Goal: Information Seeking & Learning: Learn about a topic

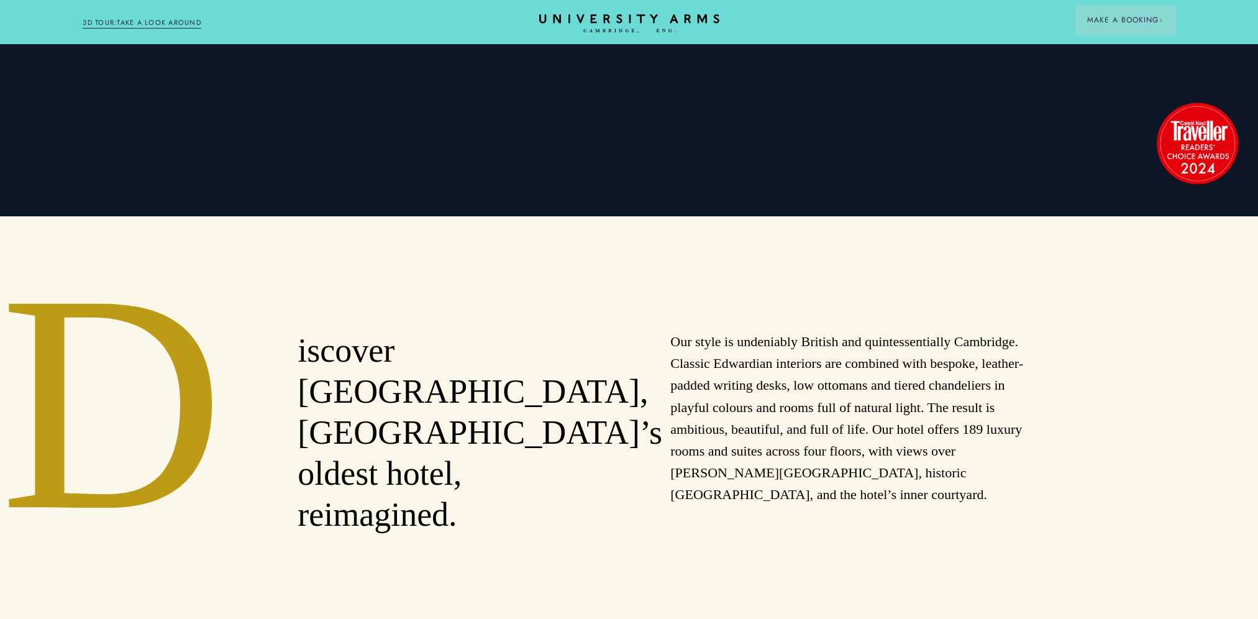
scroll to position [621, 0]
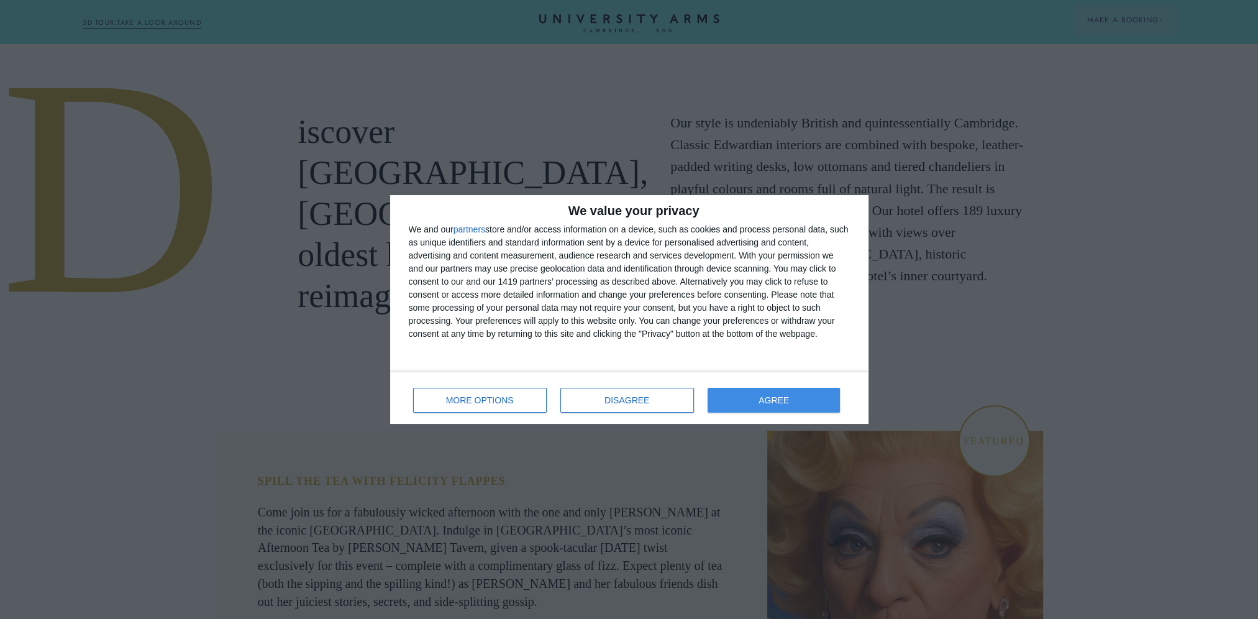
click at [760, 383] on div "MORE OPTIONS DISAGREE AGREE" at bounding box center [629, 397] width 441 height 35
click at [761, 397] on button "AGREE" at bounding box center [773, 400] width 133 height 25
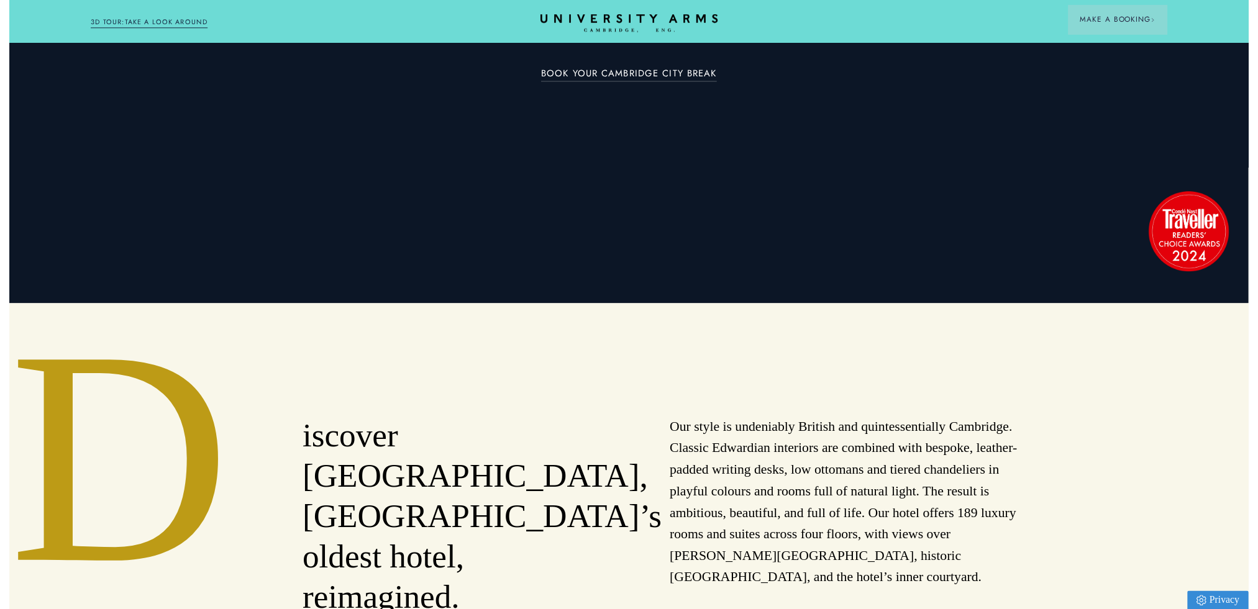
scroll to position [0, 0]
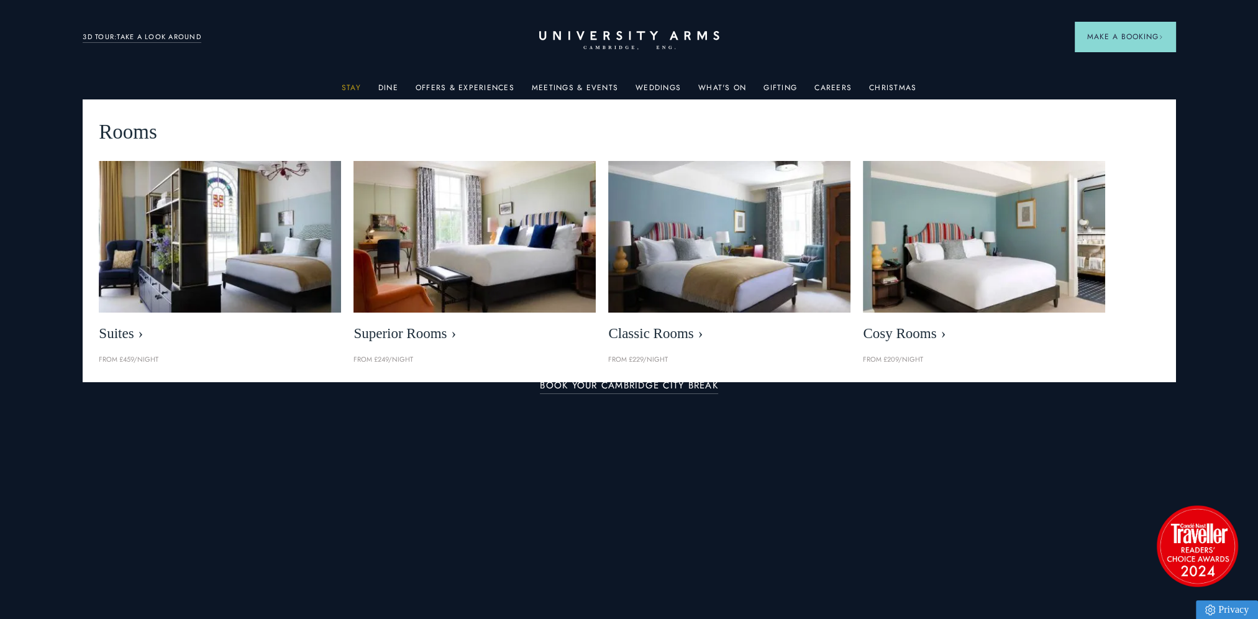
click at [360, 88] on link "Stay" at bounding box center [351, 91] width 19 height 16
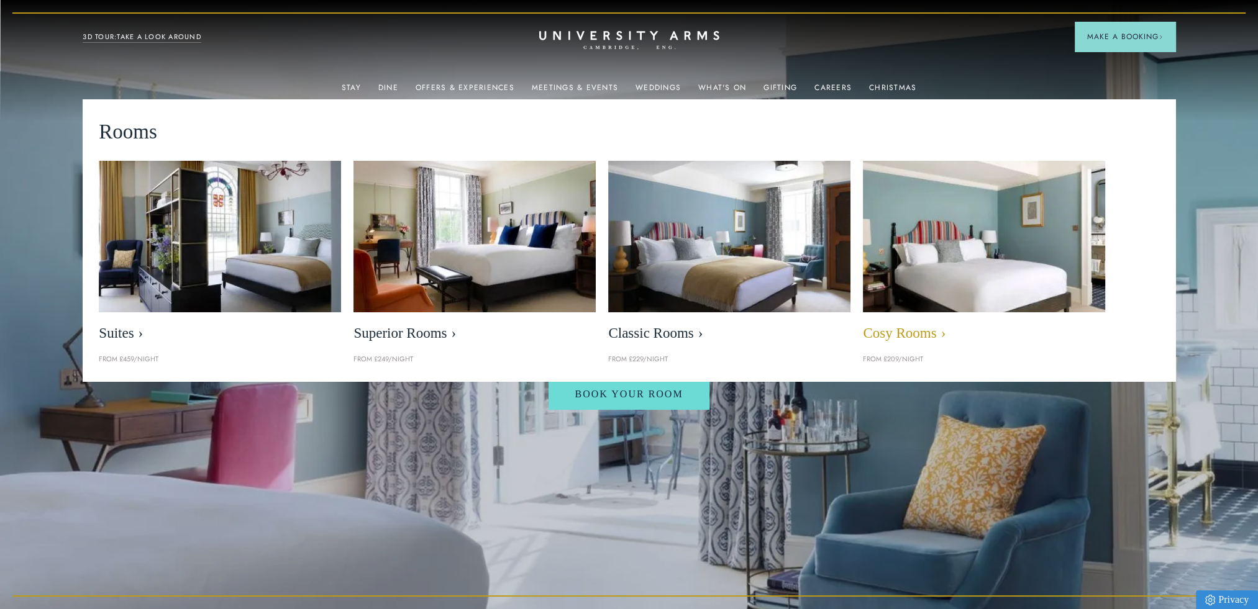
click at [890, 320] on link "Cosy Rooms" at bounding box center [984, 254] width 242 height 187
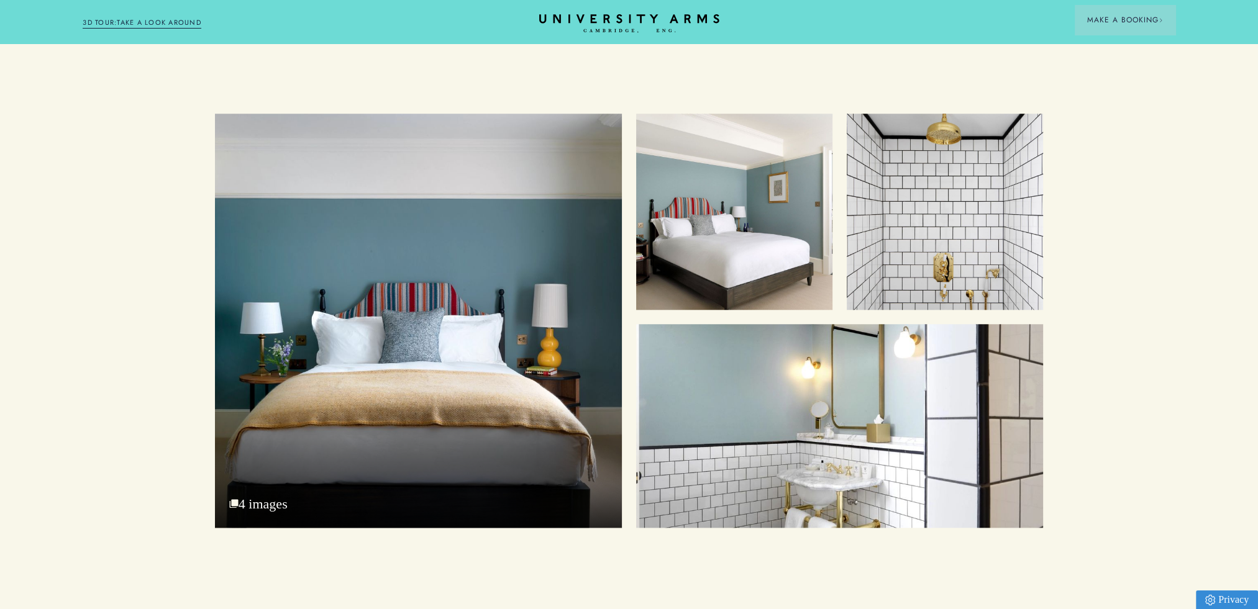
scroll to position [1438, 0]
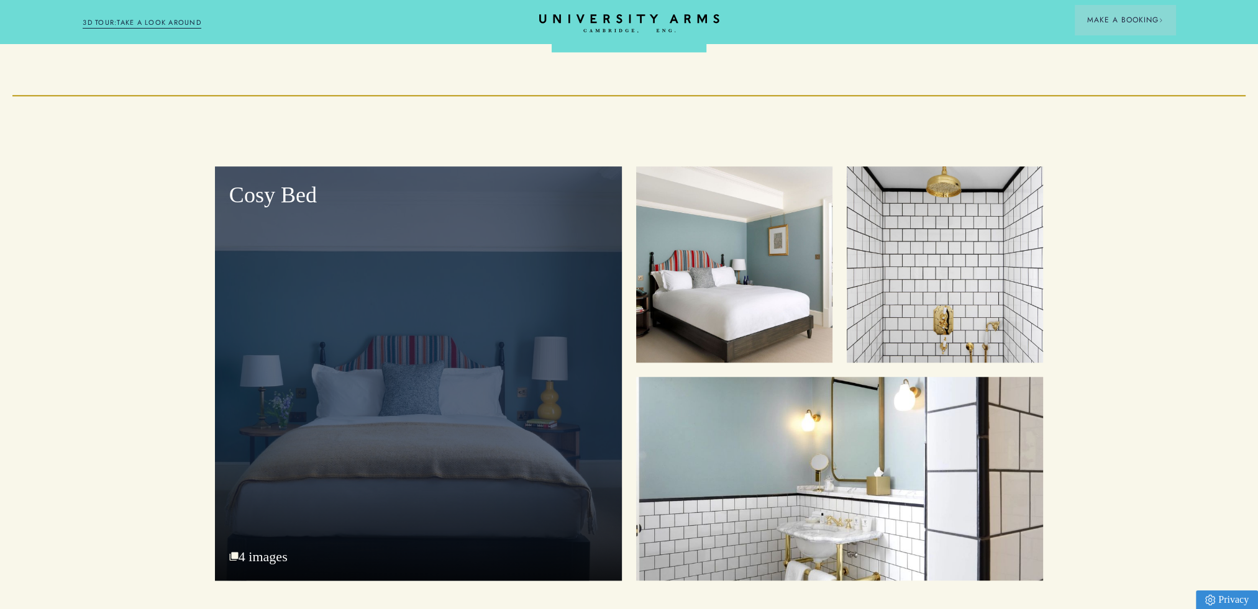
click at [498, 292] on div "Cosy Bed" at bounding box center [418, 373] width 407 height 414
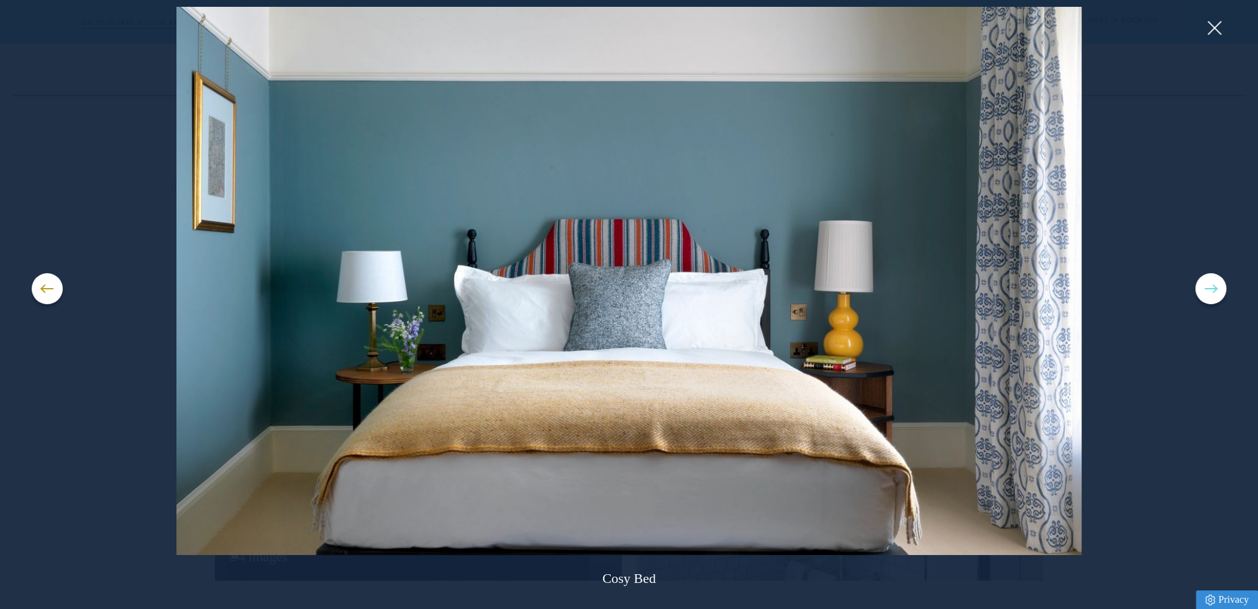
click at [1210, 284] on button at bounding box center [1210, 288] width 31 height 31
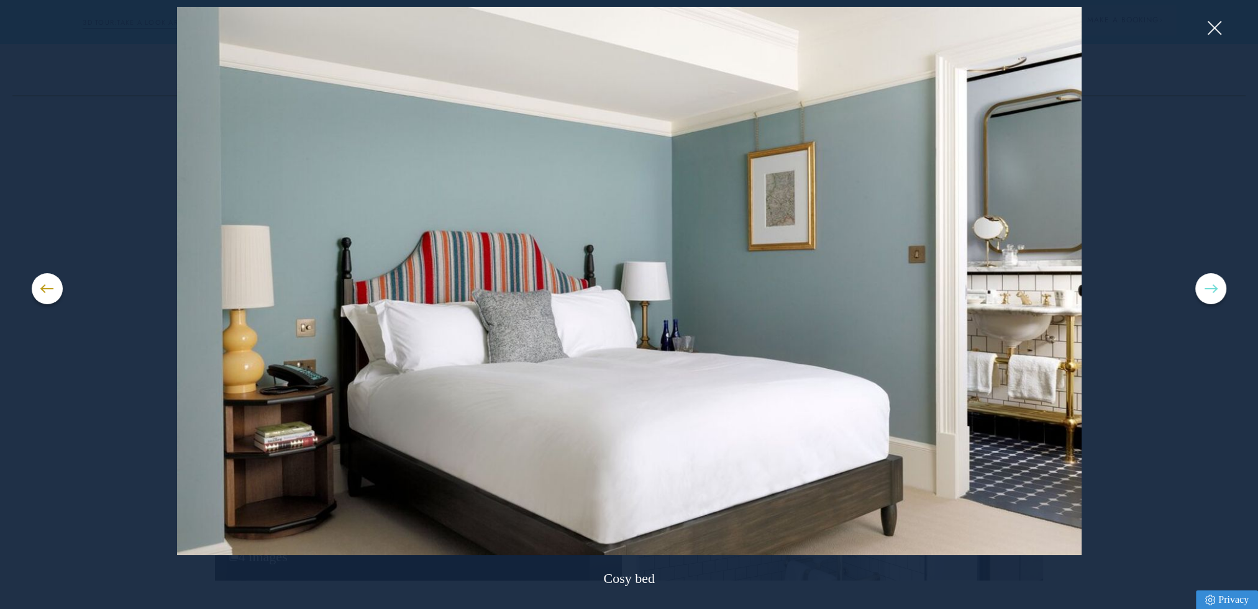
click at [1210, 284] on button at bounding box center [1210, 288] width 31 height 31
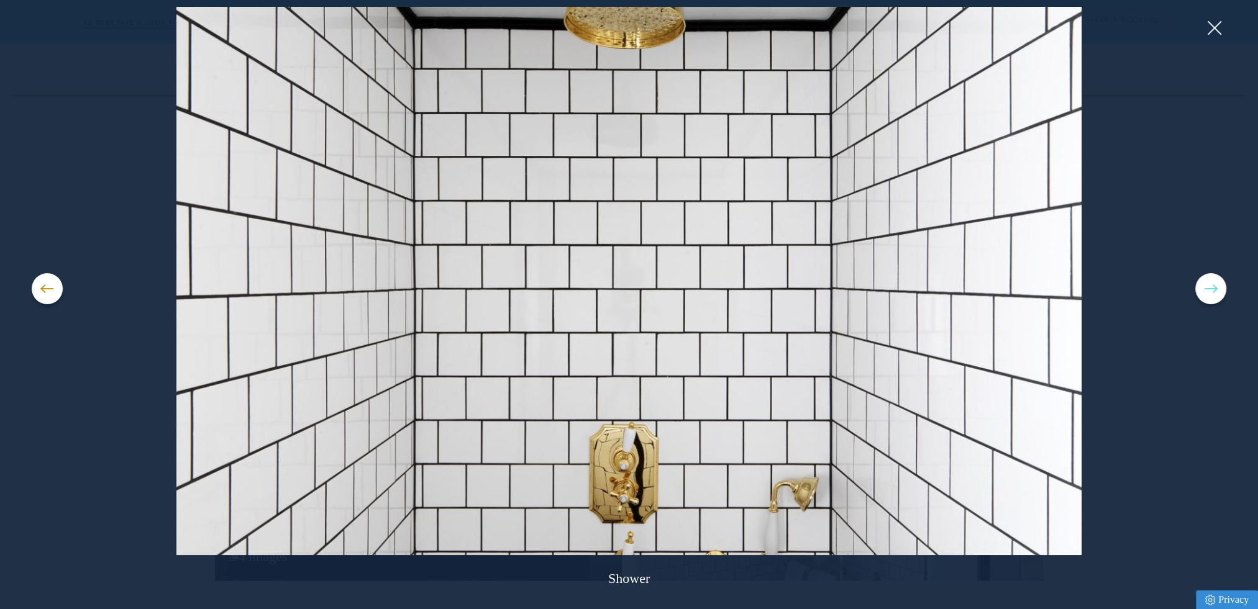
click at [1210, 284] on button at bounding box center [1210, 288] width 31 height 31
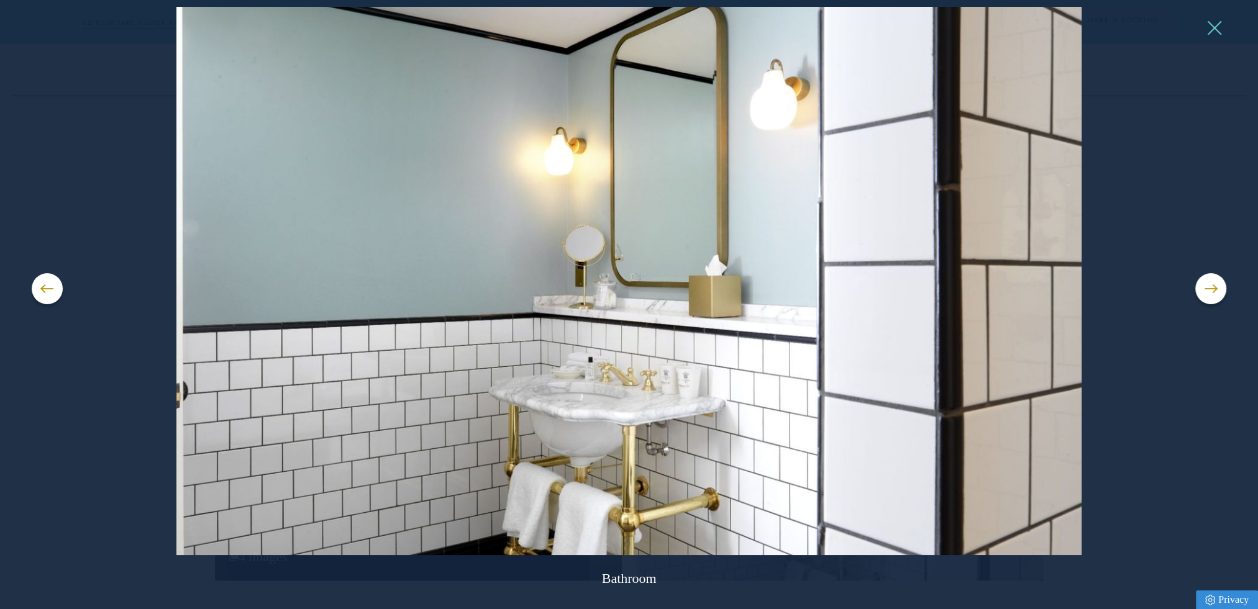
click at [1213, 35] on button at bounding box center [1213, 28] width 19 height 19
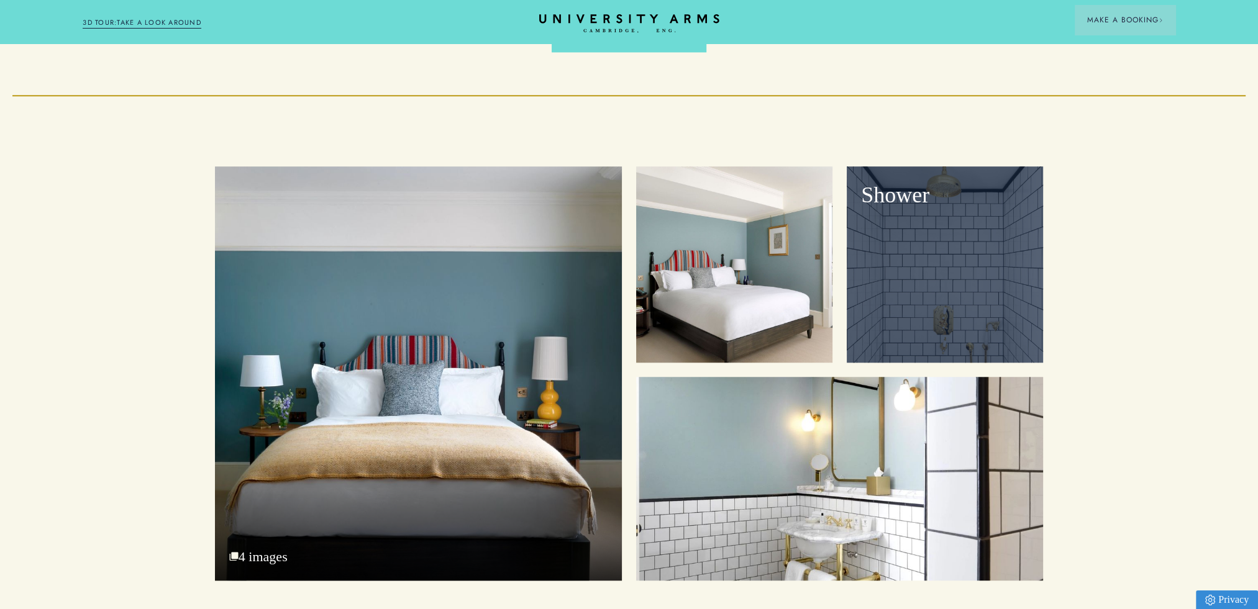
click at [904, 273] on div "Shower" at bounding box center [944, 264] width 196 height 196
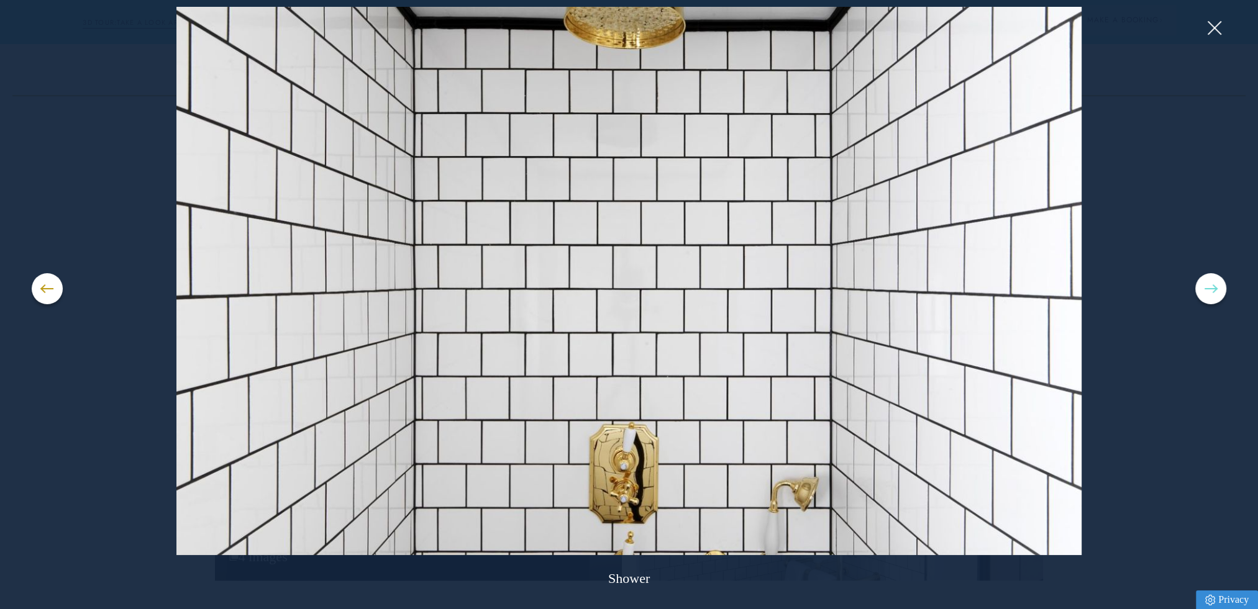
click at [1204, 283] on button at bounding box center [1210, 288] width 31 height 31
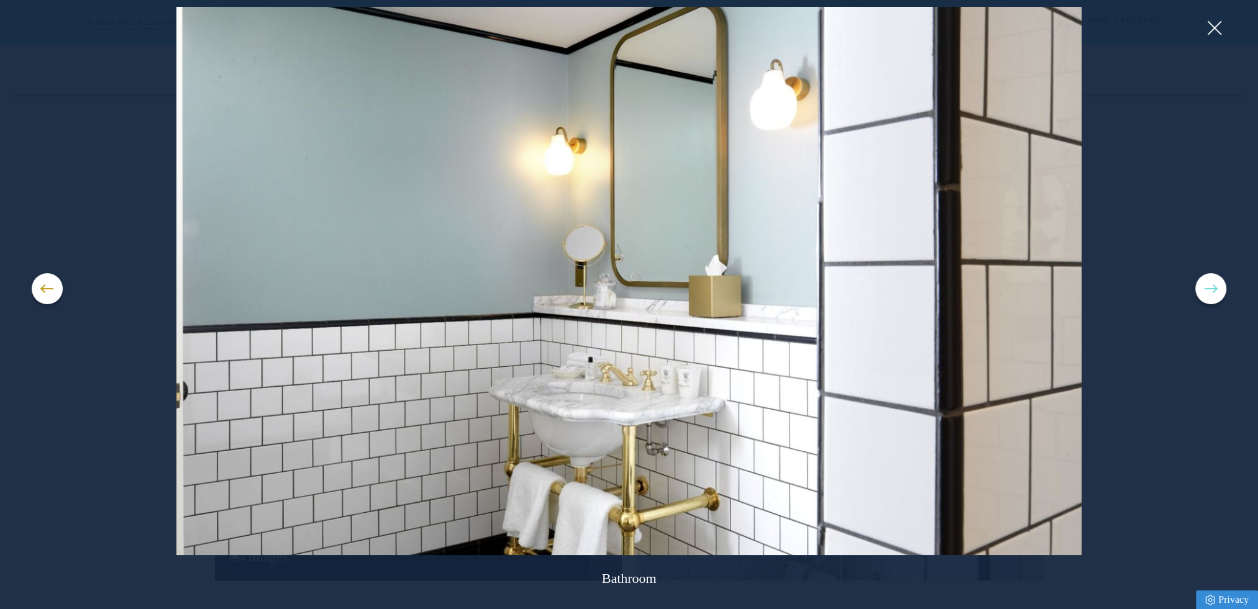
click at [1204, 283] on button at bounding box center [1210, 288] width 31 height 31
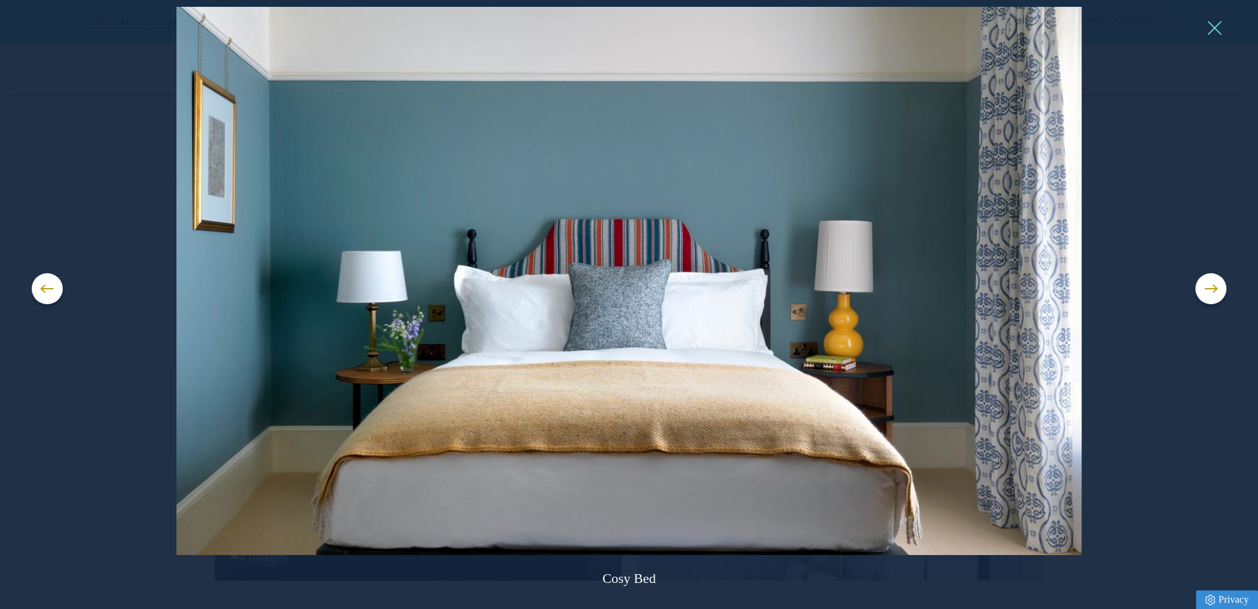
click at [1222, 27] on button at bounding box center [1213, 28] width 19 height 19
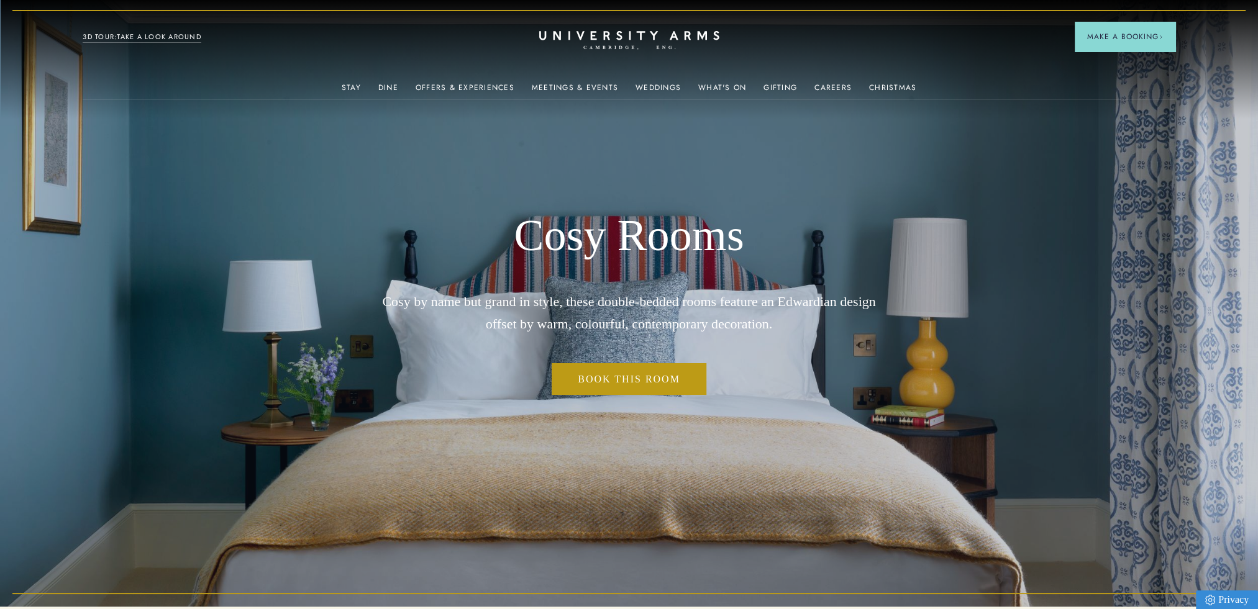
scroll to position [0, 0]
